Goal: Task Accomplishment & Management: Manage account settings

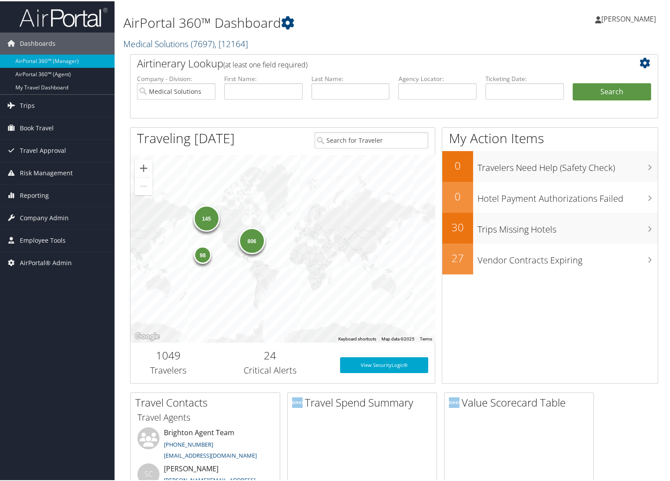
click at [166, 42] on link "Medical Solutions ( 7697 ) , [ 12164 ]" at bounding box center [185, 43] width 125 height 12
